Goal: Check status: Check status

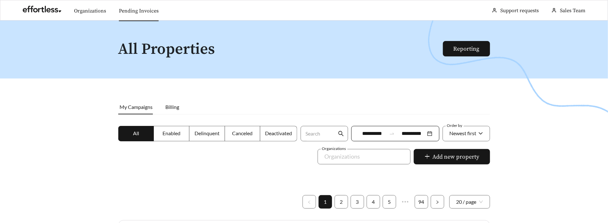
click at [151, 11] on link "Pending Invoices" at bounding box center [139, 11] width 40 height 6
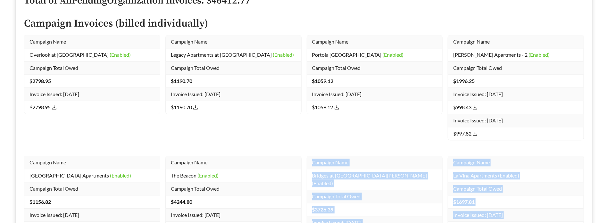
scroll to position [4404, 0]
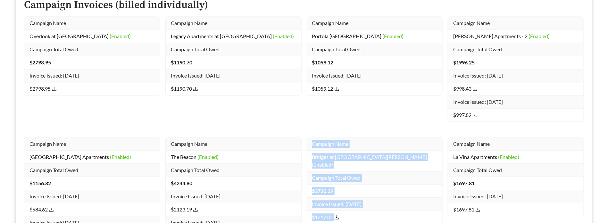
drag, startPoint x: 305, startPoint y: 102, endPoint x: 385, endPoint y: 150, distance: 93.7
click at [385, 150] on div "Campaign Name Bridges at [GEOGRAPHIC_DATA][PERSON_NAME] (Enabled) Campaign Tota…" at bounding box center [374, 214] width 141 height 155
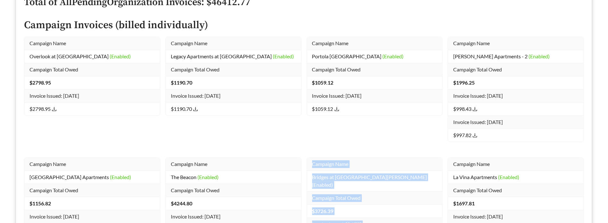
scroll to position [4365, 0]
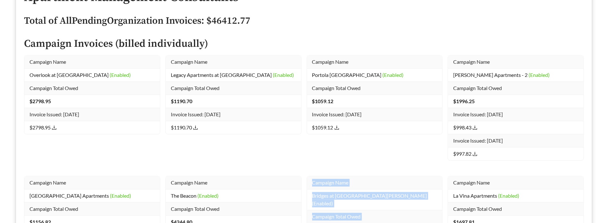
copy tbody "Campaign Name Bridges at [GEOGRAPHIC_DATA][PERSON_NAME] (Enabled) Campaign Tota…"
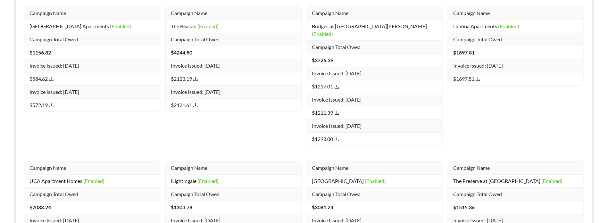
scroll to position [4534, 0]
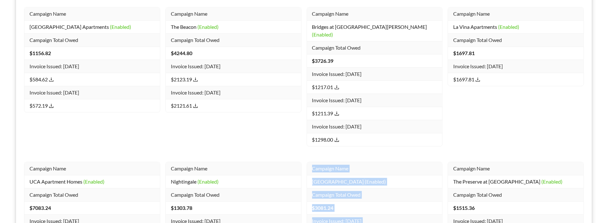
drag, startPoint x: 361, startPoint y: 167, endPoint x: 312, endPoint y: 49, distance: 127.6
copy tbody "Campaign Name [GEOGRAPHIC_DATA] (Enabled) Campaign Total Owed $ 3081.24 Invoice…"
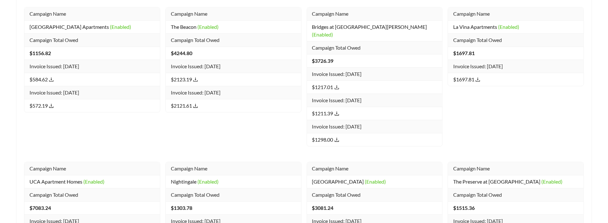
drag, startPoint x: 600, startPoint y: 76, endPoint x: 581, endPoint y: 72, distance: 19.5
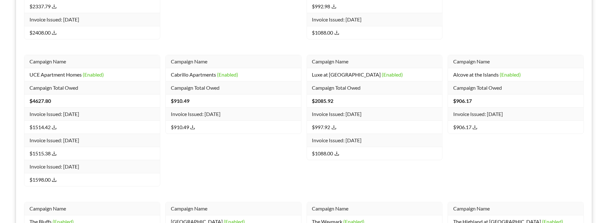
scroll to position [4788, 0]
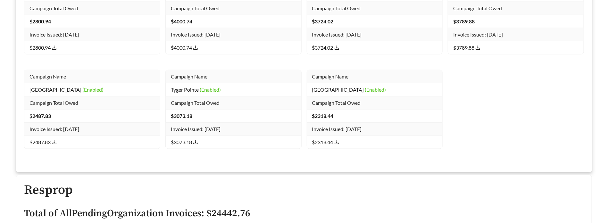
scroll to position [4629, 0]
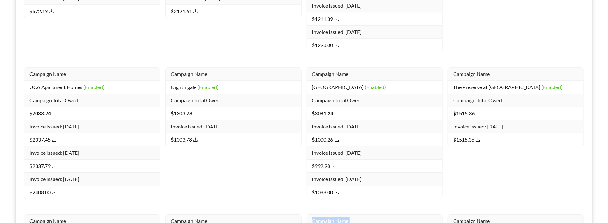
drag, startPoint x: 373, startPoint y: 189, endPoint x: 312, endPoint y: 98, distance: 110.2
copy tbody "Campaign Name Luxe at [GEOGRAPHIC_DATA] (Enabled) Campaign Total Owed $ 2085.92…"
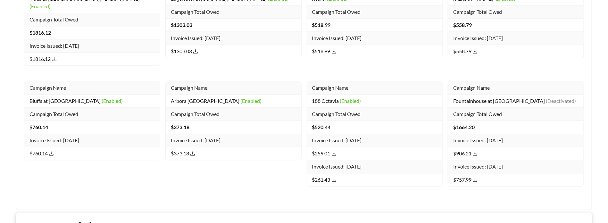
drag, startPoint x: 452, startPoint y: 100, endPoint x: 518, endPoint y: 189, distance: 111.2
copy tbody "Campaign Name Hidden Lake Apartments (Enabled) Campaign Total Owed $ 2506.10 In…"
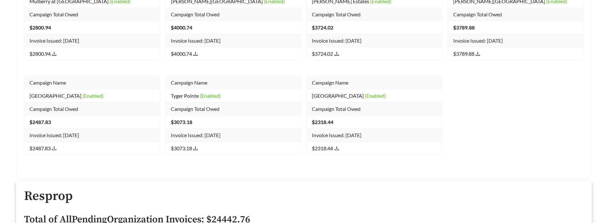
scroll to position [7715, 0]
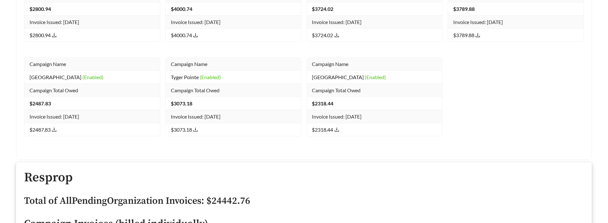
drag, startPoint x: 79, startPoint y: 178, endPoint x: 25, endPoint y: 81, distance: 110.6
copy tbody "Campaign Name San [PERSON_NAME] Apartments (Enabled) Campaign Total Owed $ 5728…"
